Goal: Complete application form

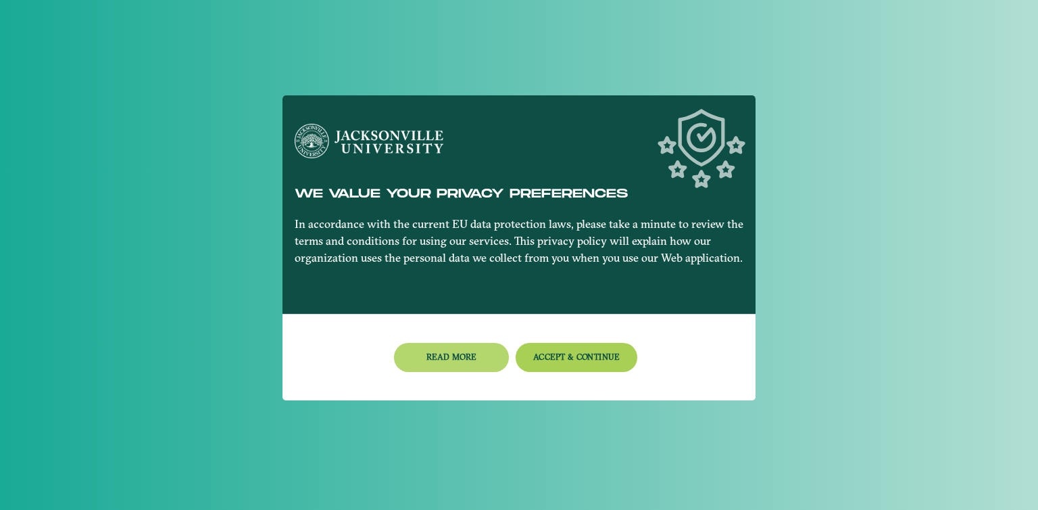
click at [449, 355] on button "Read more" at bounding box center [451, 357] width 115 height 29
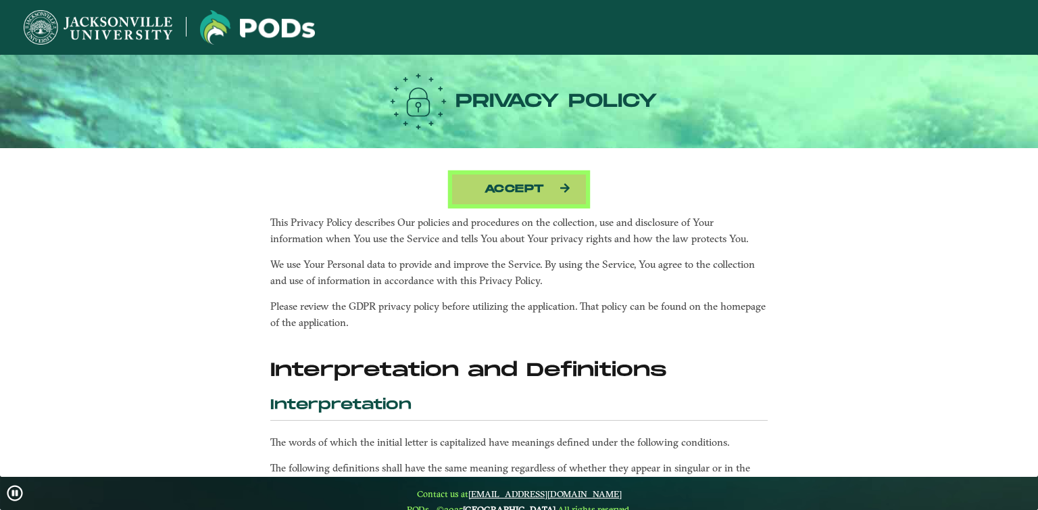
click at [524, 187] on button "Accept" at bounding box center [518, 189] width 135 height 31
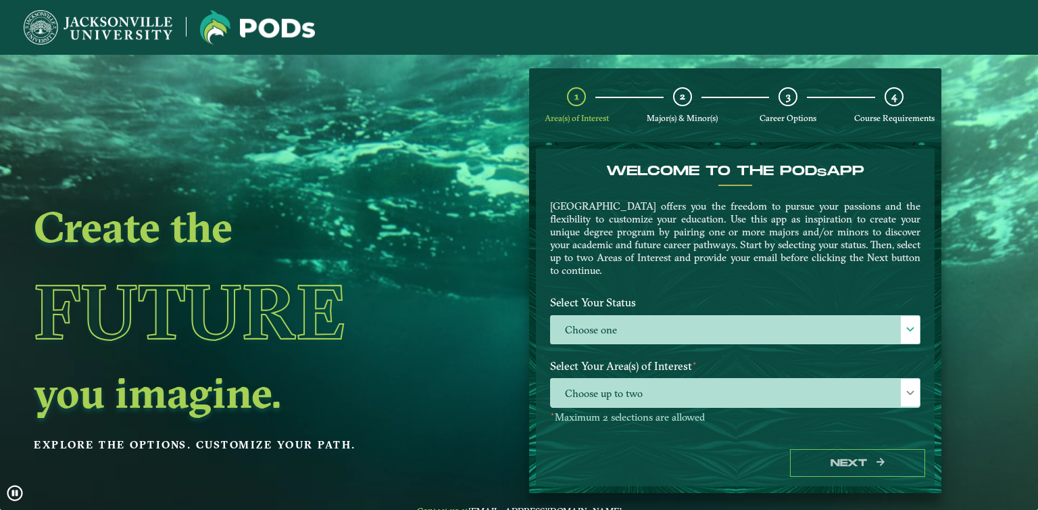
click at [589, 310] on label "Select Your Status" at bounding box center [735, 302] width 391 height 25
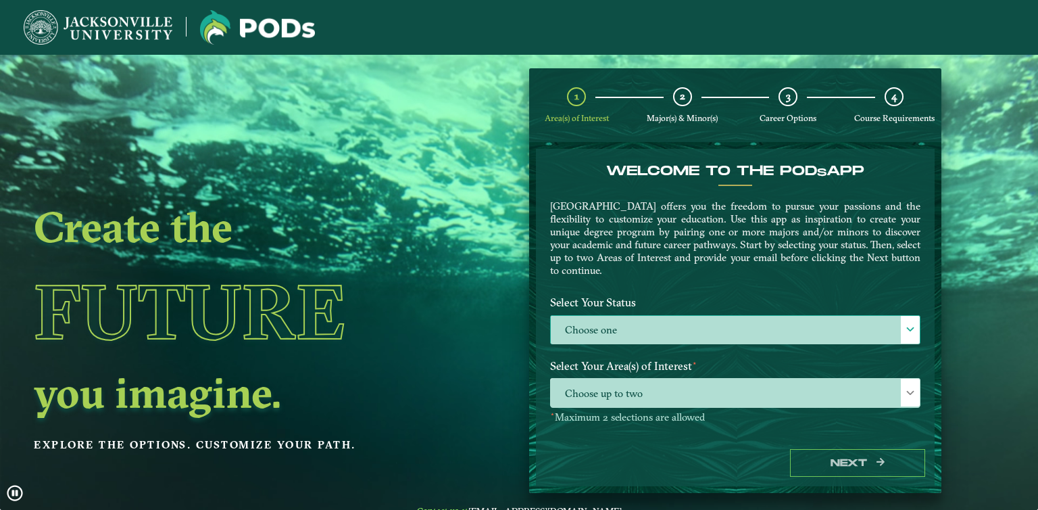
click at [582, 325] on label "Choose one" at bounding box center [735, 330] width 369 height 29
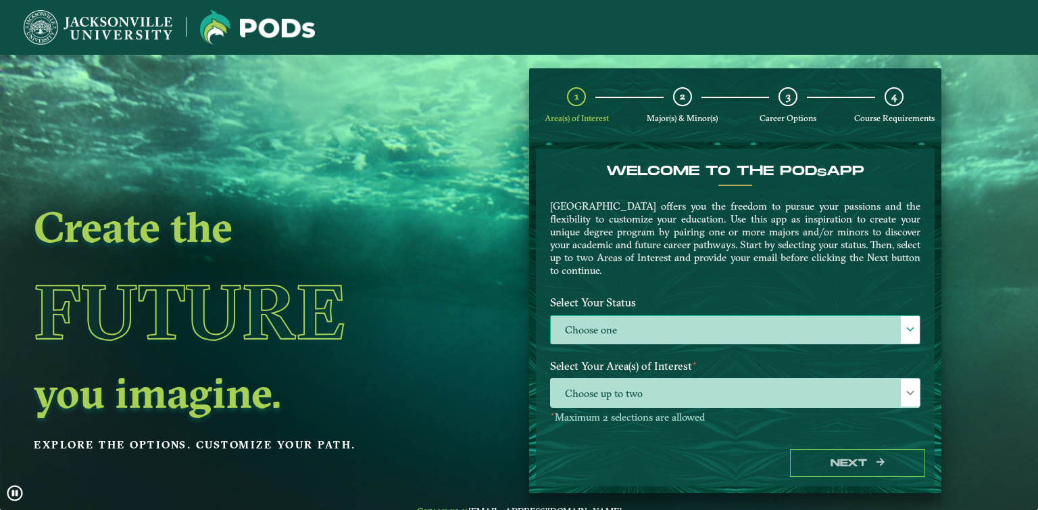
scroll to position [7, 59]
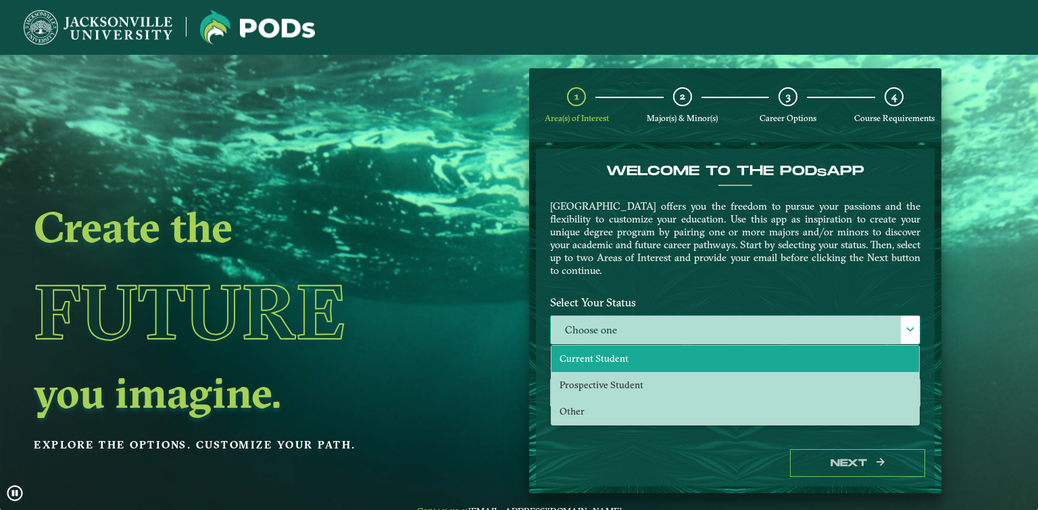
click at [611, 356] on span "Current Student" at bounding box center [594, 358] width 69 height 12
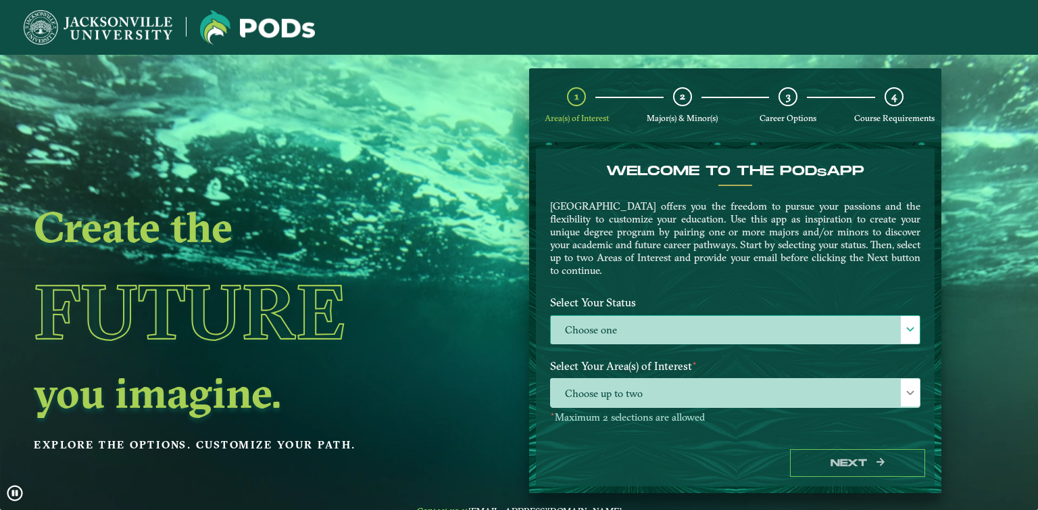
select select "[object Object]"
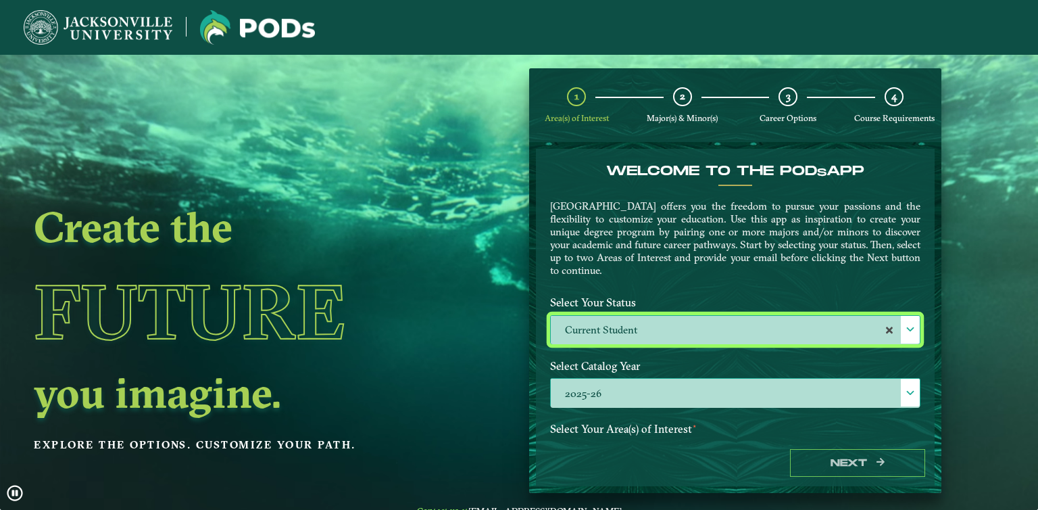
click at [578, 389] on label "2025-26" at bounding box center [735, 392] width 369 height 29
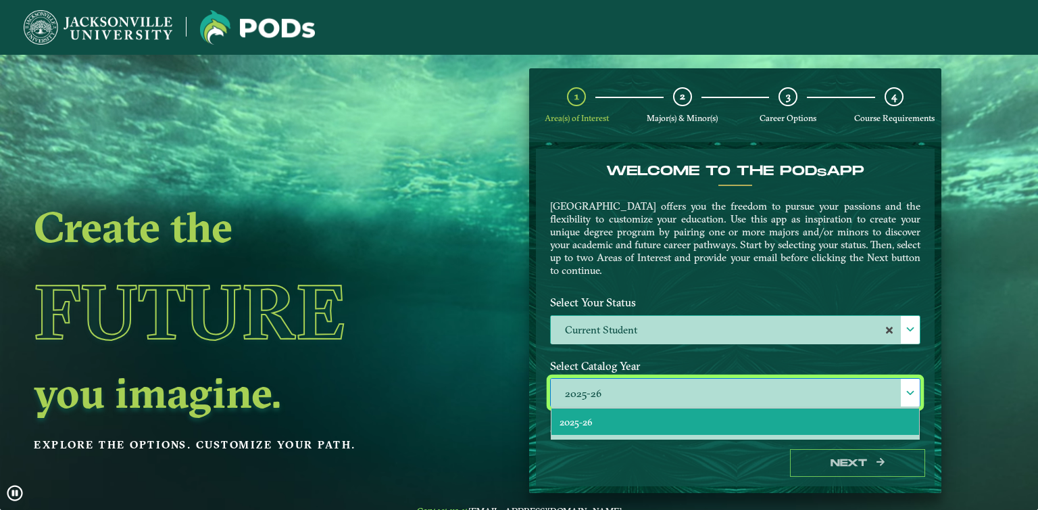
click at [641, 279] on div "Welcome to the POD s app [GEOGRAPHIC_DATA] offers you the freedom to pursue you…" at bounding box center [735, 226] width 391 height 127
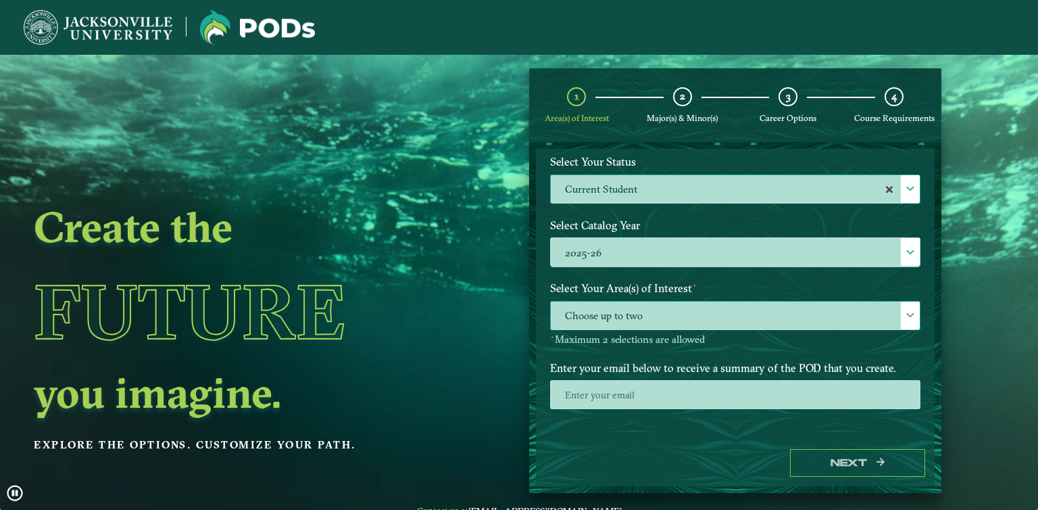
scroll to position [22, 0]
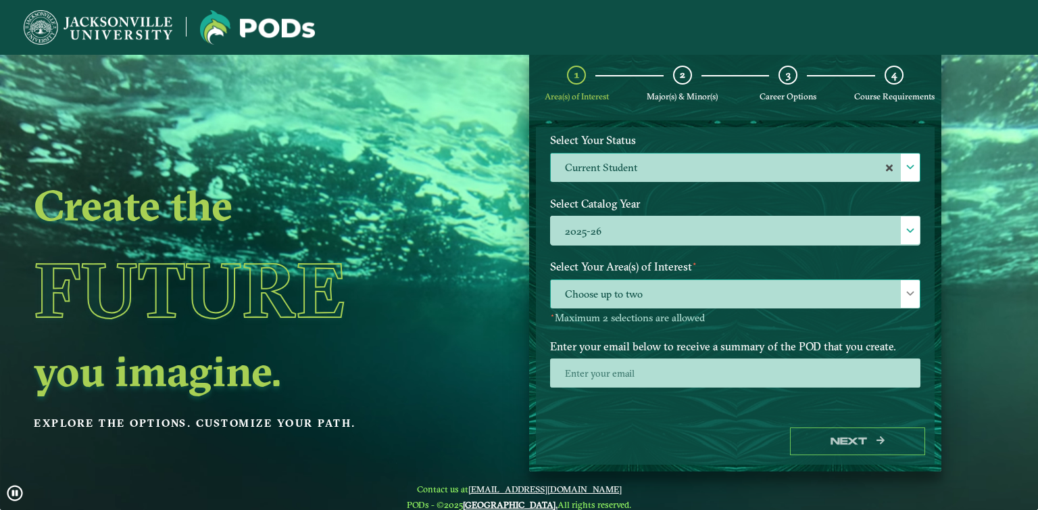
click at [630, 282] on span "Choose up to two" at bounding box center [735, 294] width 369 height 29
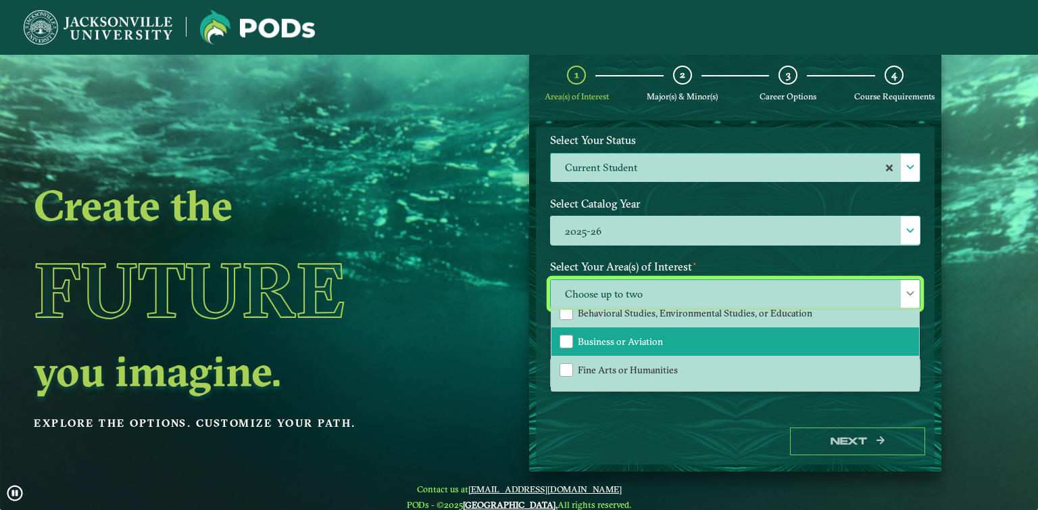
scroll to position [19, 0]
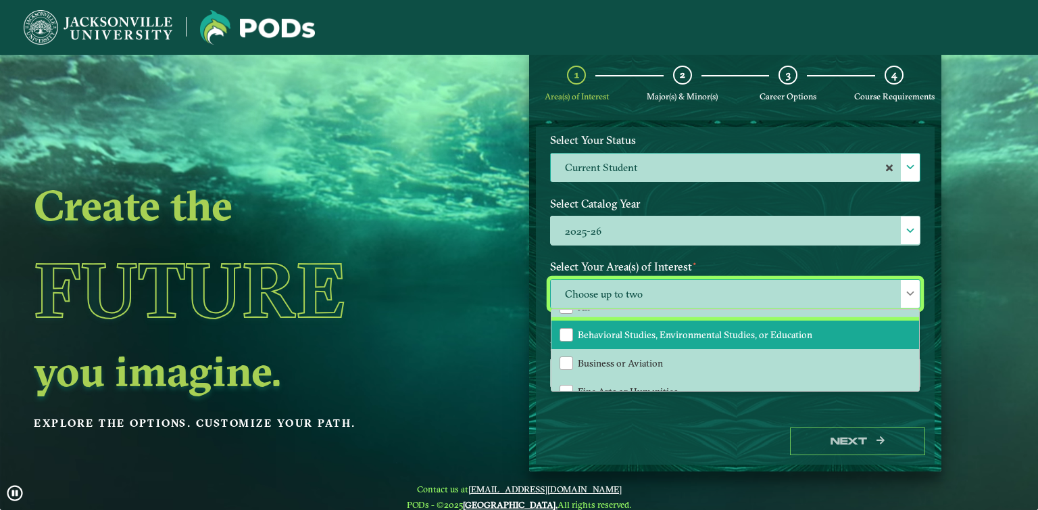
click at [630, 333] on span "Behavioral Studies, Environmental Studies, or Education" at bounding box center [695, 334] width 234 height 12
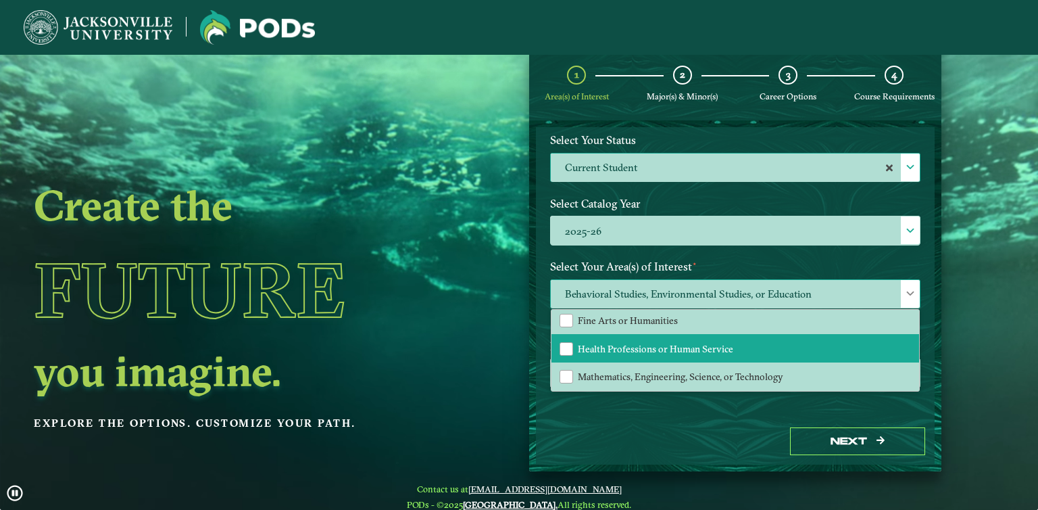
scroll to position [0, 0]
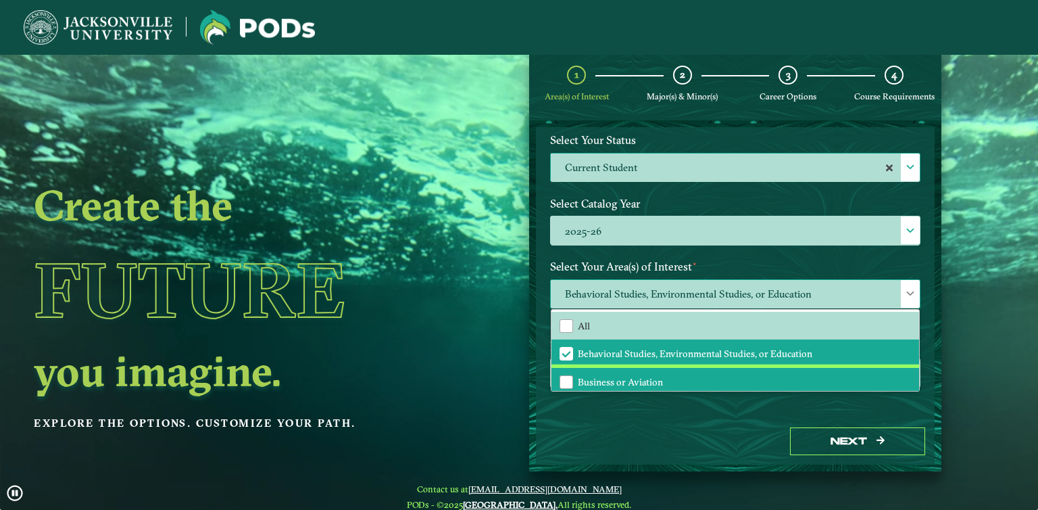
click at [609, 378] on span "Business or Aviation" at bounding box center [620, 382] width 85 height 12
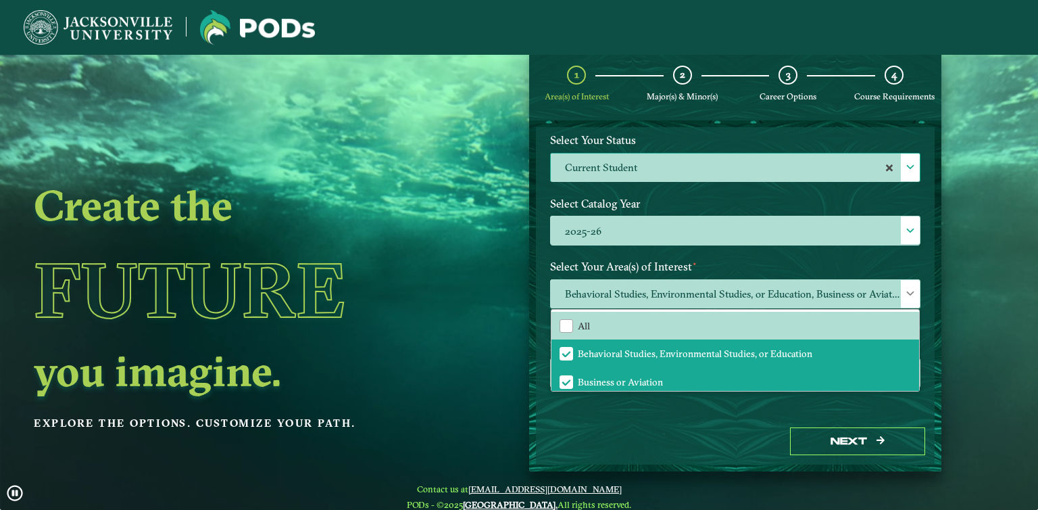
click at [608, 410] on div "Welcome to the POD s app [GEOGRAPHIC_DATA] offers you the freedom to pursue you…" at bounding box center [735, 272] width 399 height 291
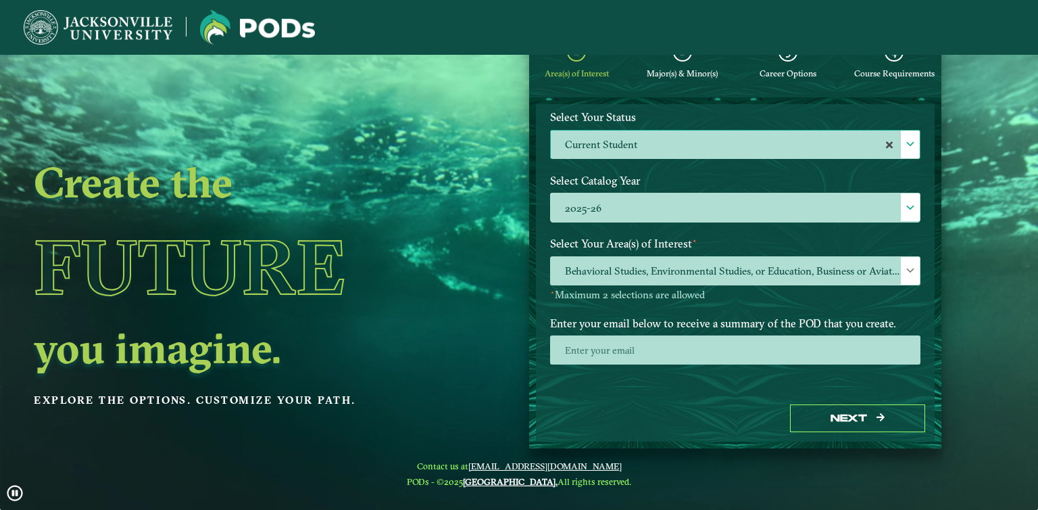
scroll to position [47, 0]
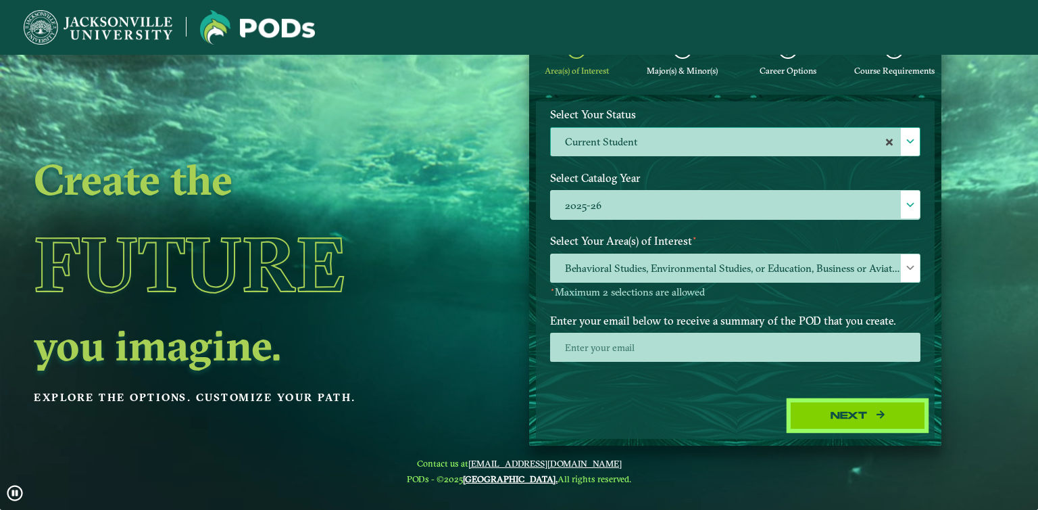
click at [841, 412] on button "Next" at bounding box center [857, 415] width 135 height 28
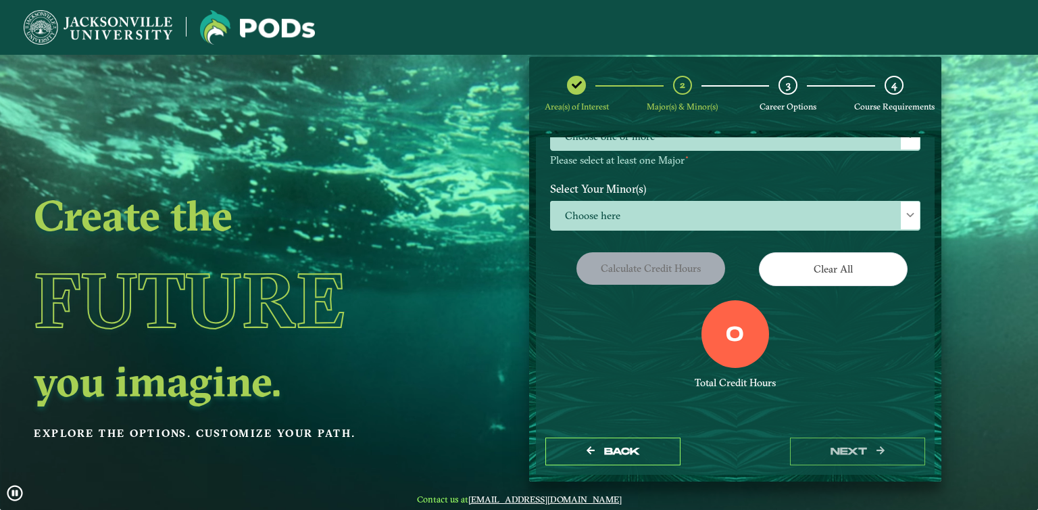
scroll to position [0, 0]
